Goal: Task Accomplishment & Management: Manage account settings

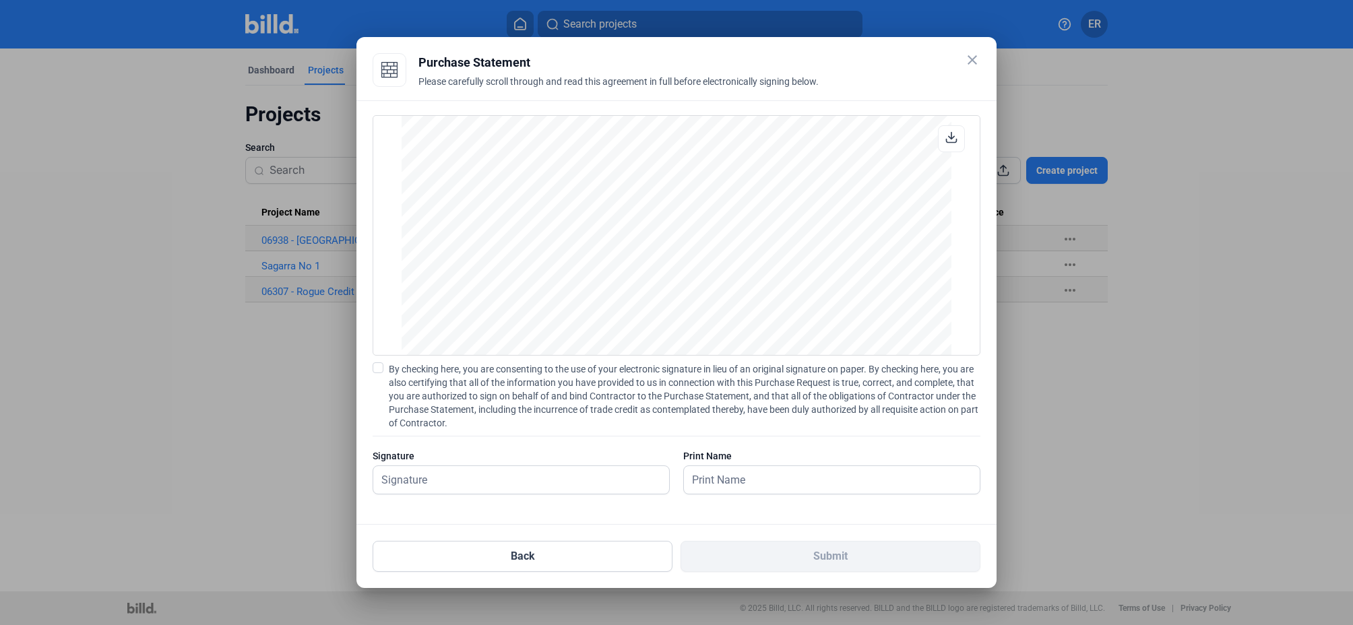
scroll to position [1118, 0]
click at [384, 369] on label "By checking here, you are consenting to the use of your electronic signature in…" at bounding box center [677, 395] width 608 height 67
click at [0, 0] on input "By checking here, you are consenting to the use of your electronic signature in…" at bounding box center [0, 0] width 0 height 0
click at [469, 478] on input "text" at bounding box center [521, 480] width 296 height 28
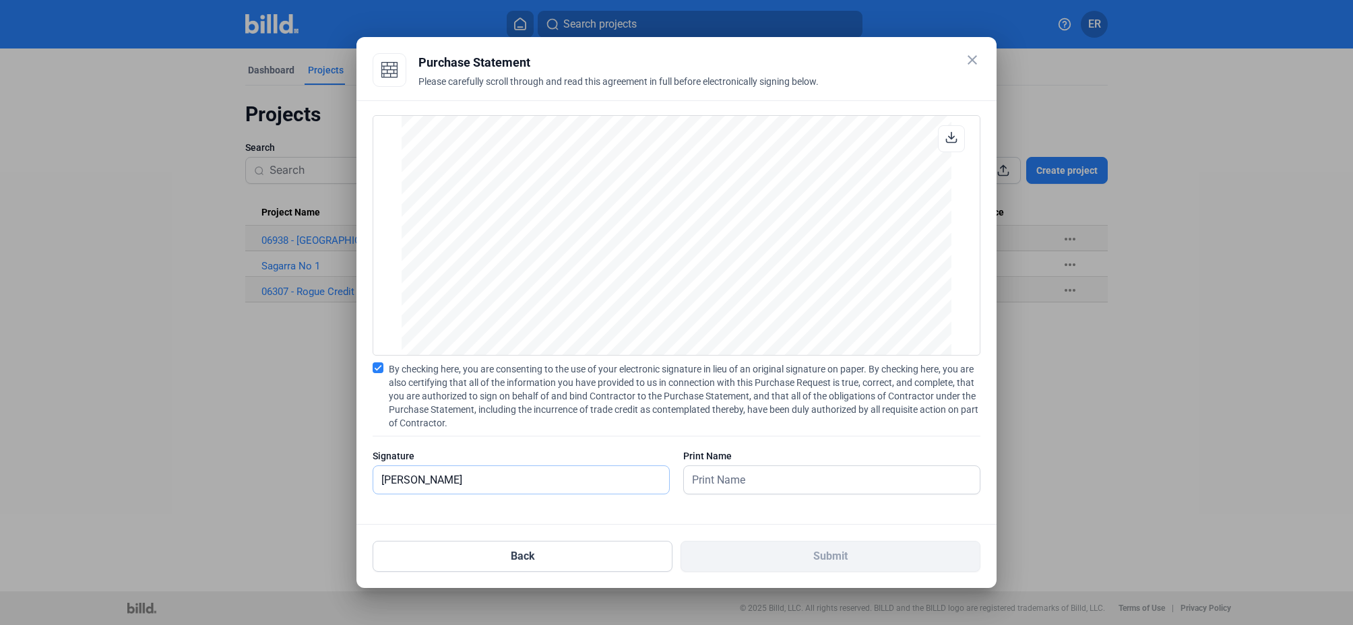
type input "[PERSON_NAME]"
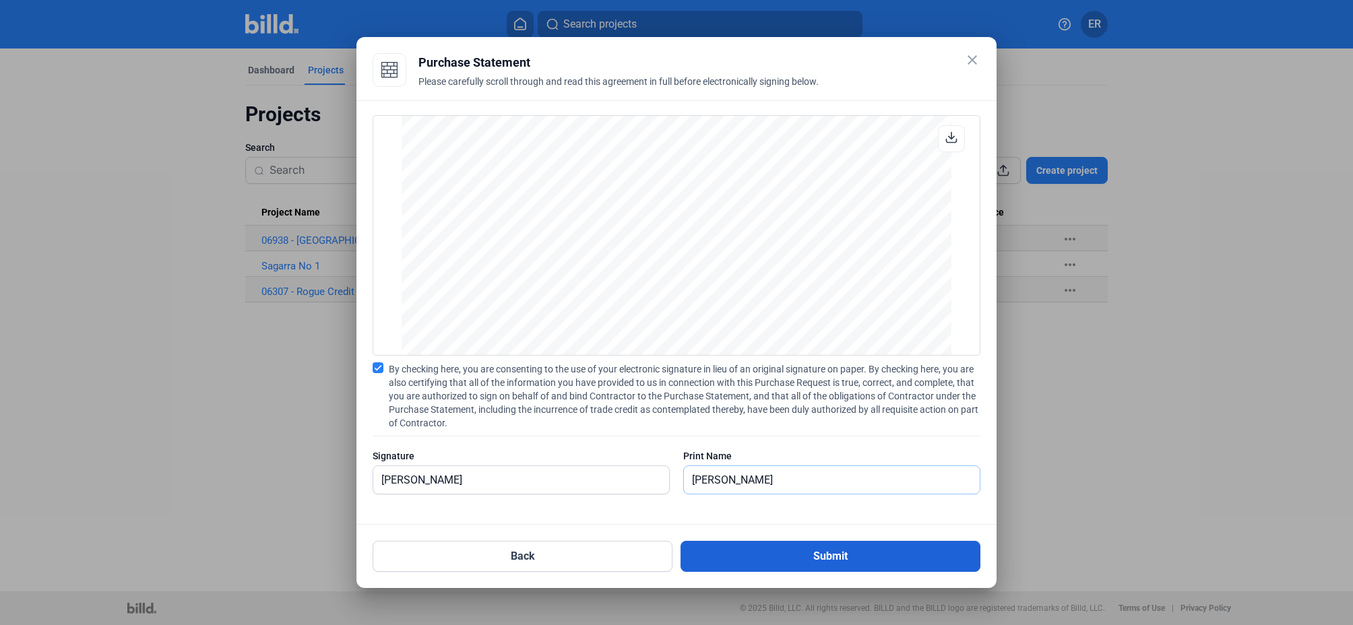
type input "[PERSON_NAME]"
click at [753, 557] on button "Submit" at bounding box center [830, 556] width 300 height 31
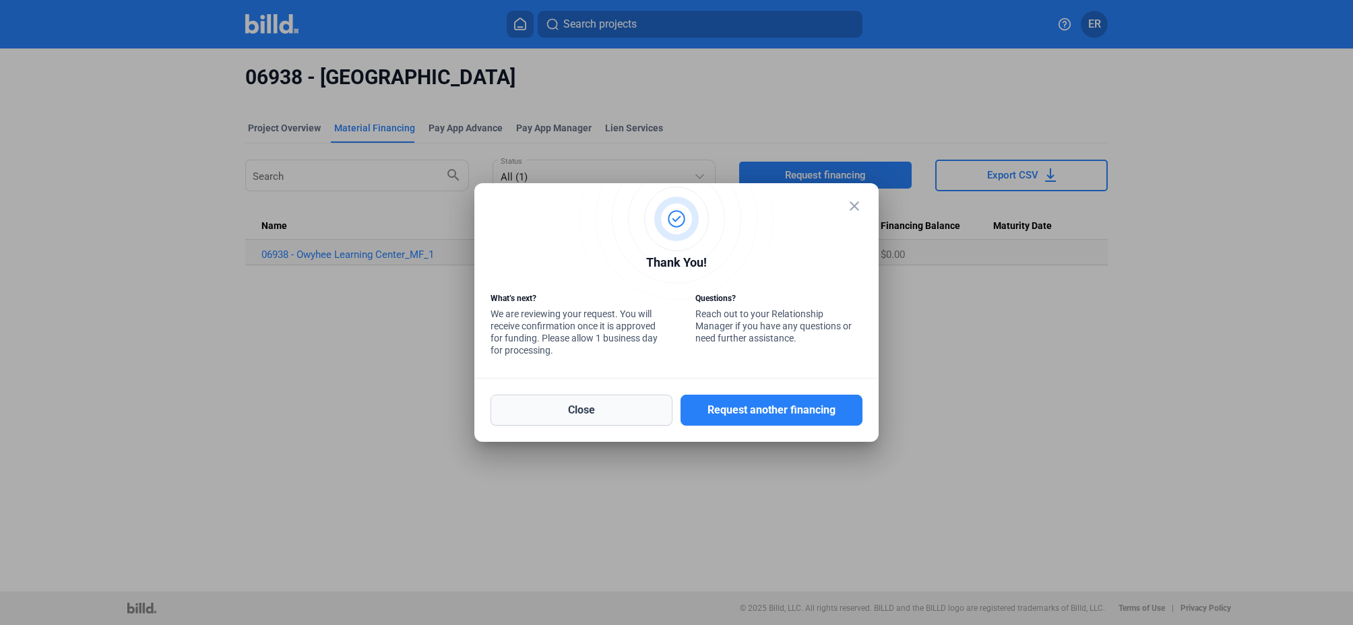
click at [622, 414] on button "Close" at bounding box center [581, 410] width 182 height 31
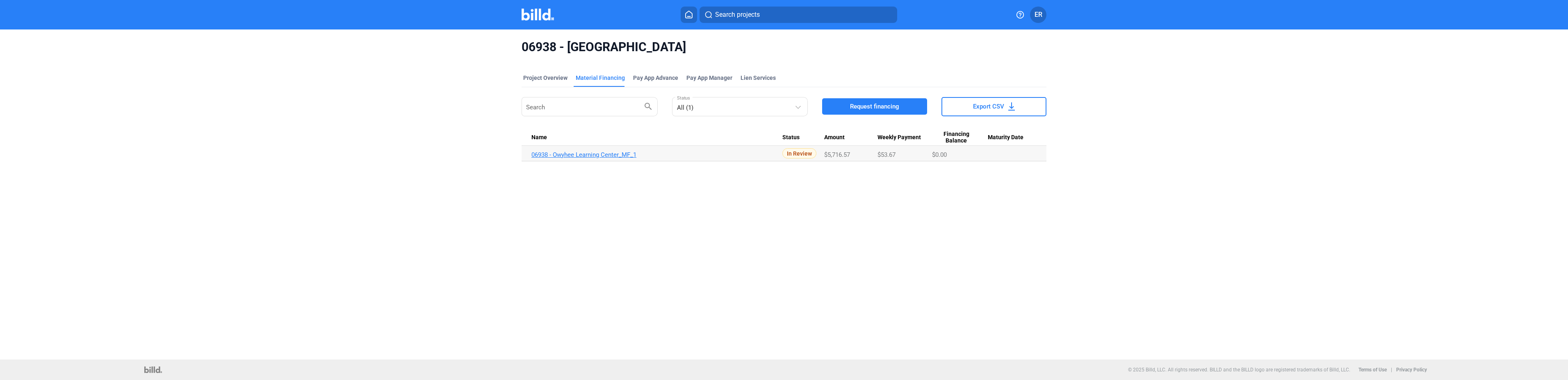
click at [596, 157] on link "06938 - Owyhee Learning Center_MF_1" at bounding box center [657, 155] width 251 height 7
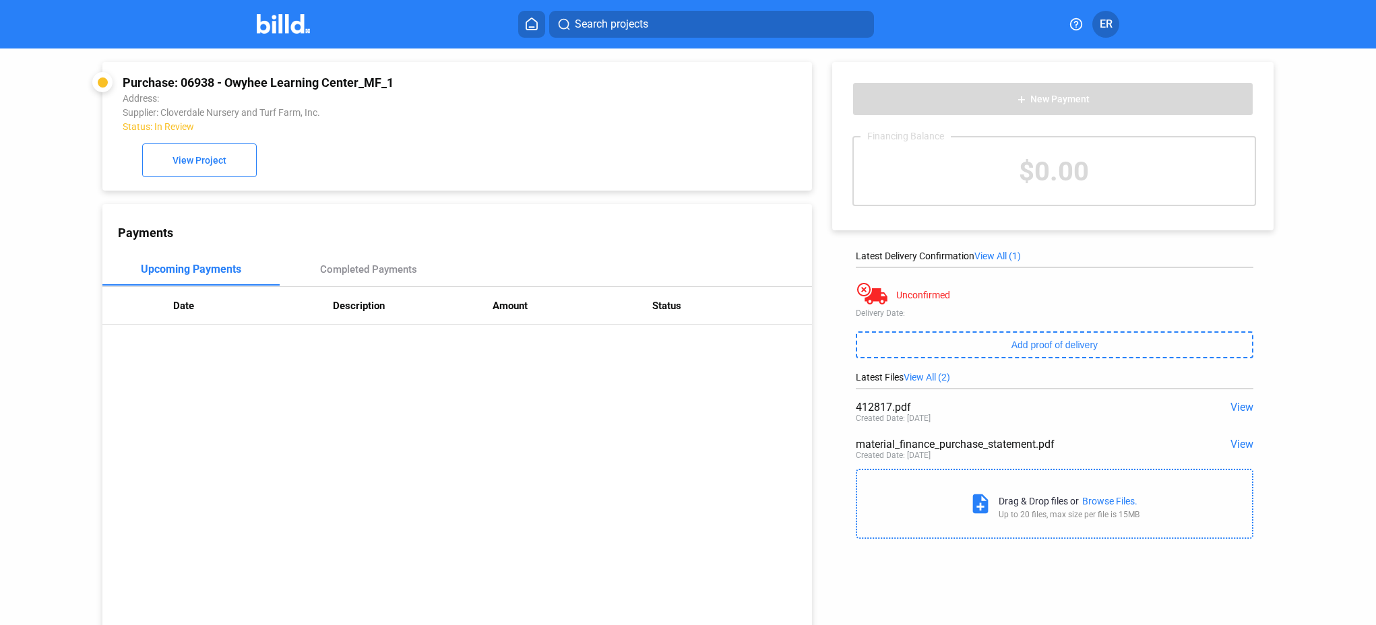
click at [887, 414] on div "Created Date: [DATE]" at bounding box center [893, 418] width 75 height 9
click at [1239, 409] on span "View" at bounding box center [1241, 407] width 23 height 13
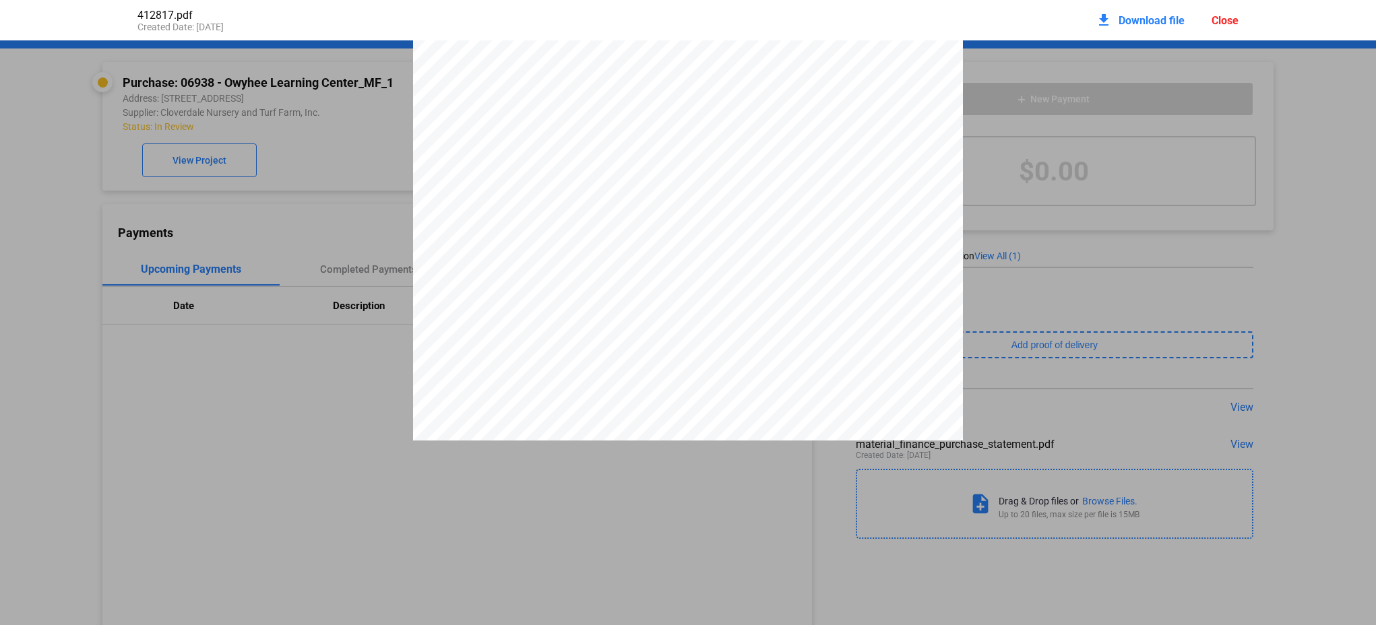
scroll to position [324, 0]
